Goal: Communication & Community: Answer question/provide support

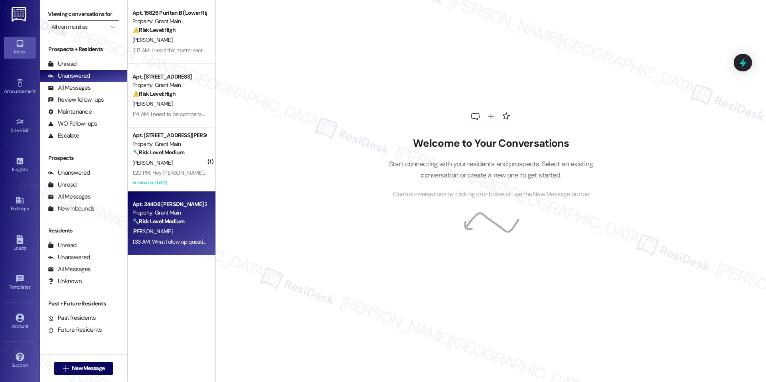
click at [154, 221] on strong "🔧 Risk Level: Medium" at bounding box center [158, 221] width 52 height 7
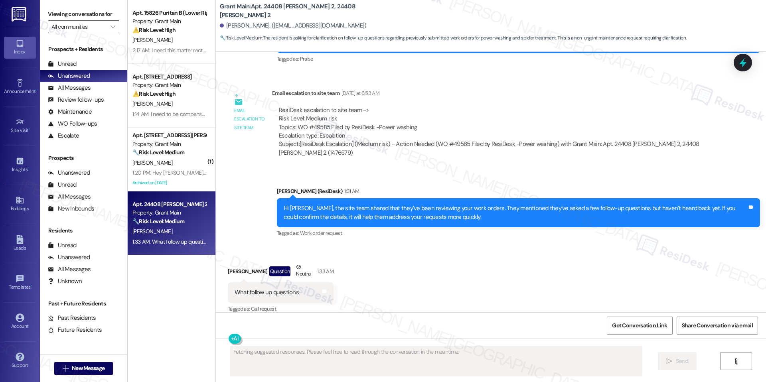
scroll to position [1374, 0]
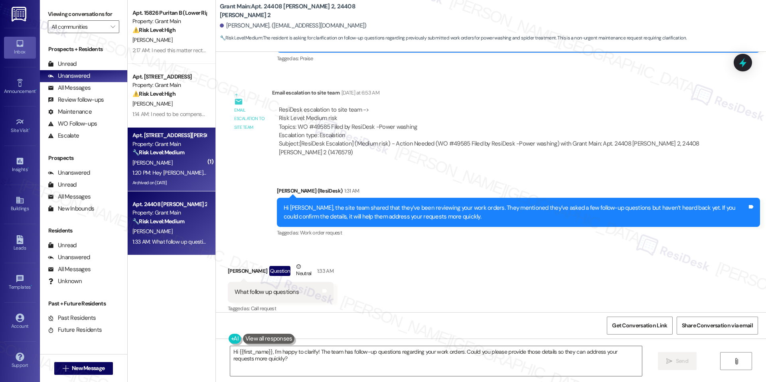
click at [184, 174] on div "1:20 PM: Hey [PERSON_NAME] can you tell the property manager to give a call imm…" at bounding box center [237, 172] width 210 height 7
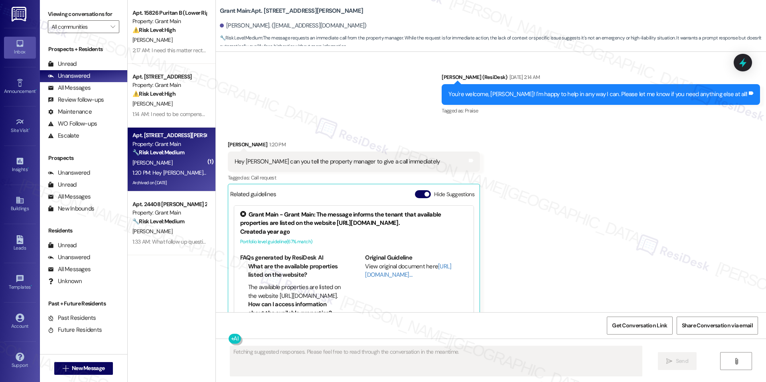
scroll to position [34, 0]
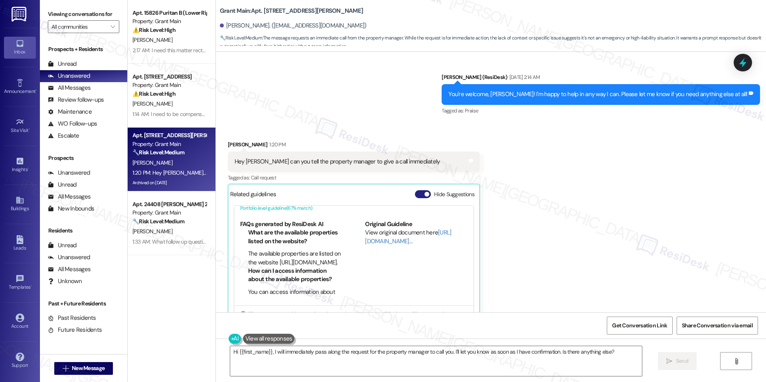
click at [417, 190] on button "Hide Suggestions" at bounding box center [423, 194] width 16 height 8
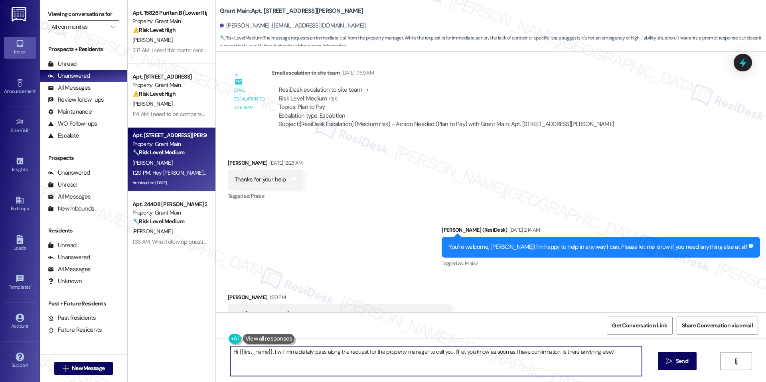
click at [357, 351] on textarea "Hi {{first_name}}, I will immediately pass along the request for the property m…" at bounding box center [436, 361] width 412 height 30
paste textarea "[PERSON_NAME], thank you for letting us know. I’ll escalate this right away so …"
click at [433, 363] on textarea "Hi [PERSON_NAME], thank you for letting us know. I’ll escalate this right away …" at bounding box center [436, 361] width 412 height 30
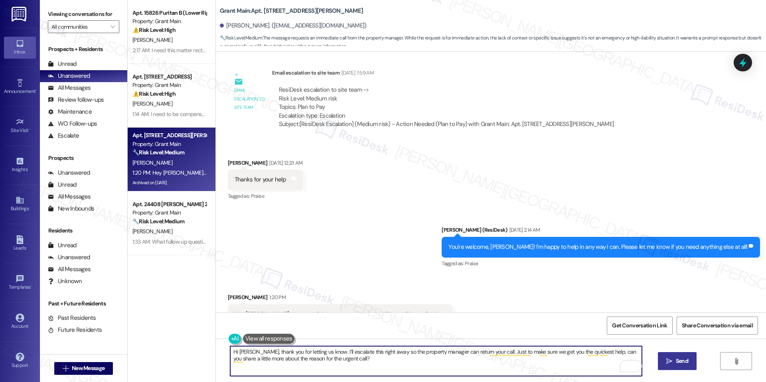
type textarea "Hi [PERSON_NAME], thank you for letting us know. I’ll escalate this right away …"
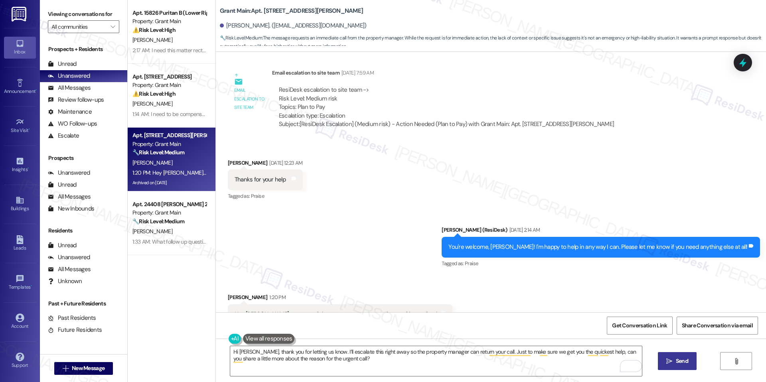
click at [661, 358] on button " Send" at bounding box center [677, 361] width 39 height 18
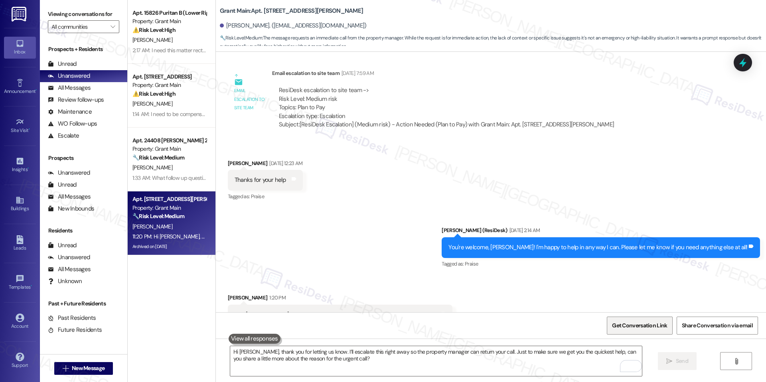
click at [624, 330] on span "Get Conversation Link" at bounding box center [639, 325] width 58 height 17
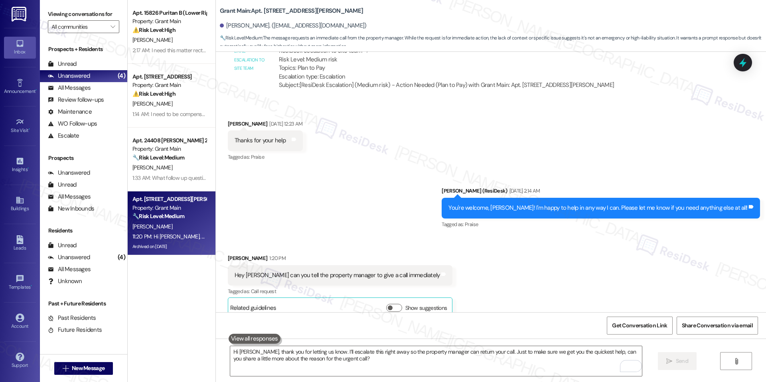
scroll to position [11186, 0]
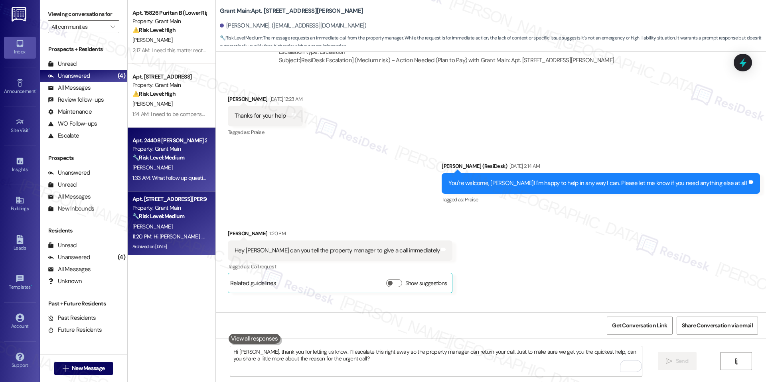
click at [184, 166] on div "[PERSON_NAME]" at bounding box center [169, 168] width 75 height 10
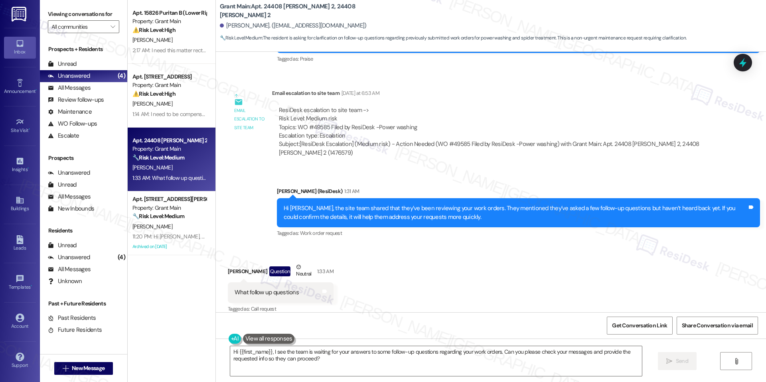
scroll to position [1374, 0]
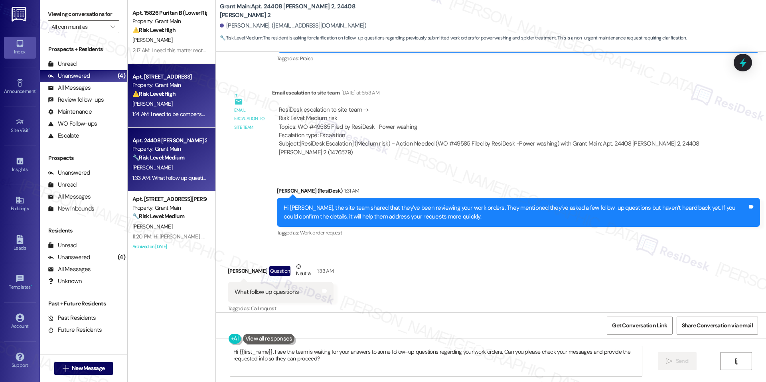
click at [186, 127] on div "Apt. 14366 [GEOGRAPHIC_DATA], 14366 Westwood Property: Grant Main ⚠️ Risk Level…" at bounding box center [172, 96] width 88 height 64
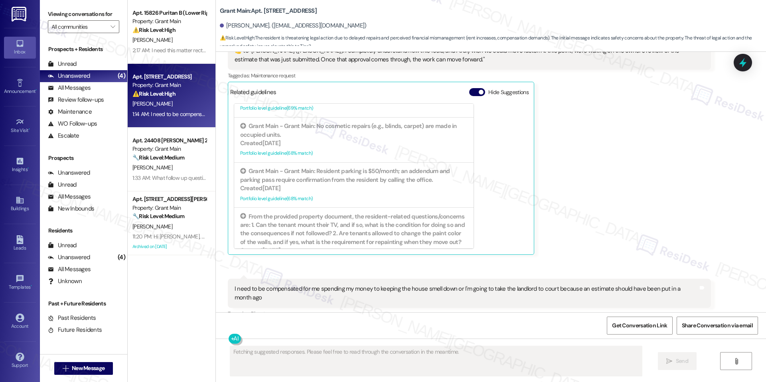
scroll to position [336, 0]
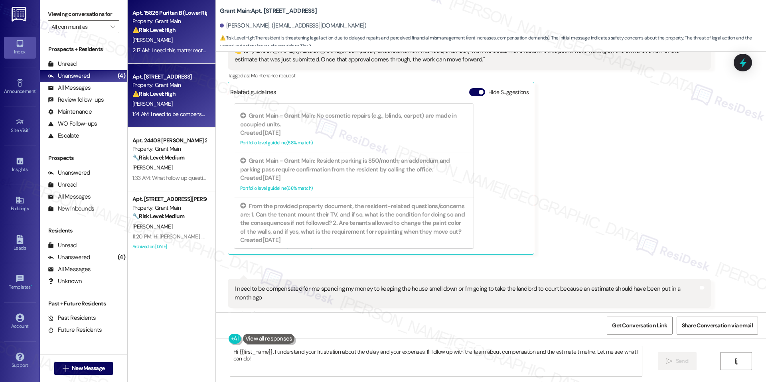
click at [191, 58] on div "Apt. 15826 Puritan B (Lower Right), 15818 Puritan Property: Grant Main ⚠️ Risk …" at bounding box center [172, 32] width 88 height 64
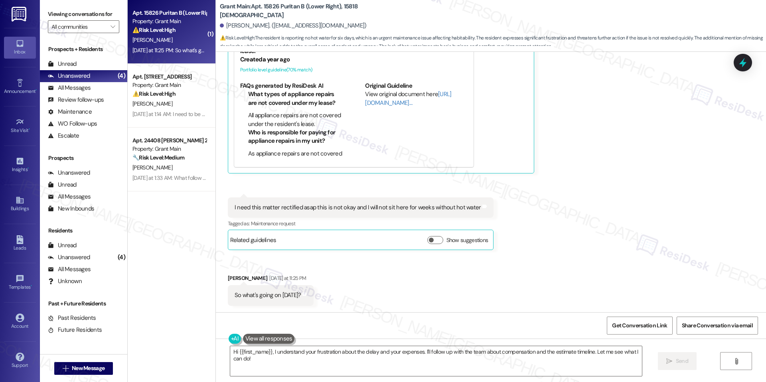
scroll to position [1137, 0]
